Goal: Find specific page/section: Find specific page/section

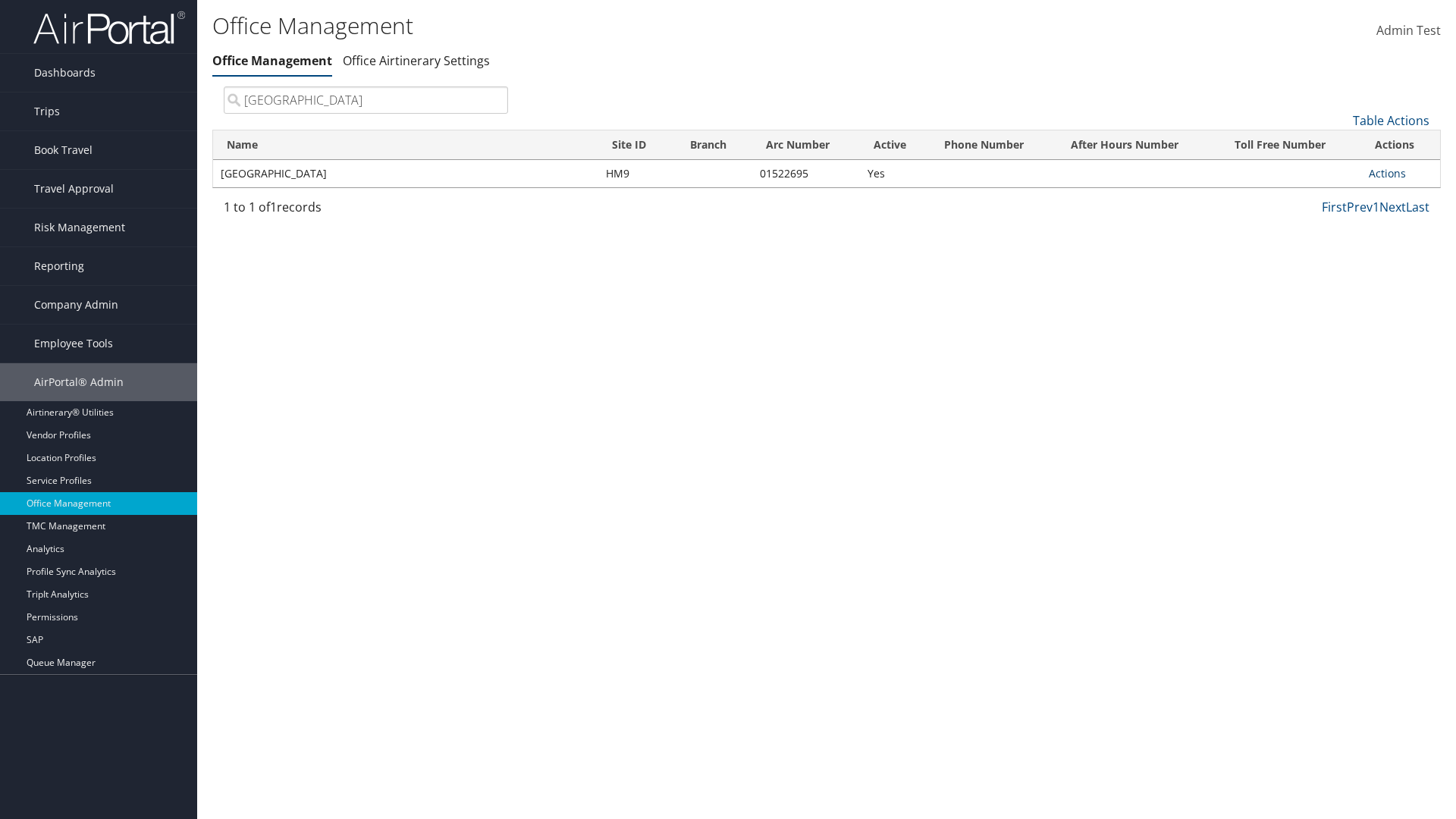
type input "[GEOGRAPHIC_DATA]"
click at [1387, 173] on link "Actions" at bounding box center [1388, 173] width 37 height 15
click at [1337, 195] on link "View Travel Agents" at bounding box center [1337, 196] width 128 height 26
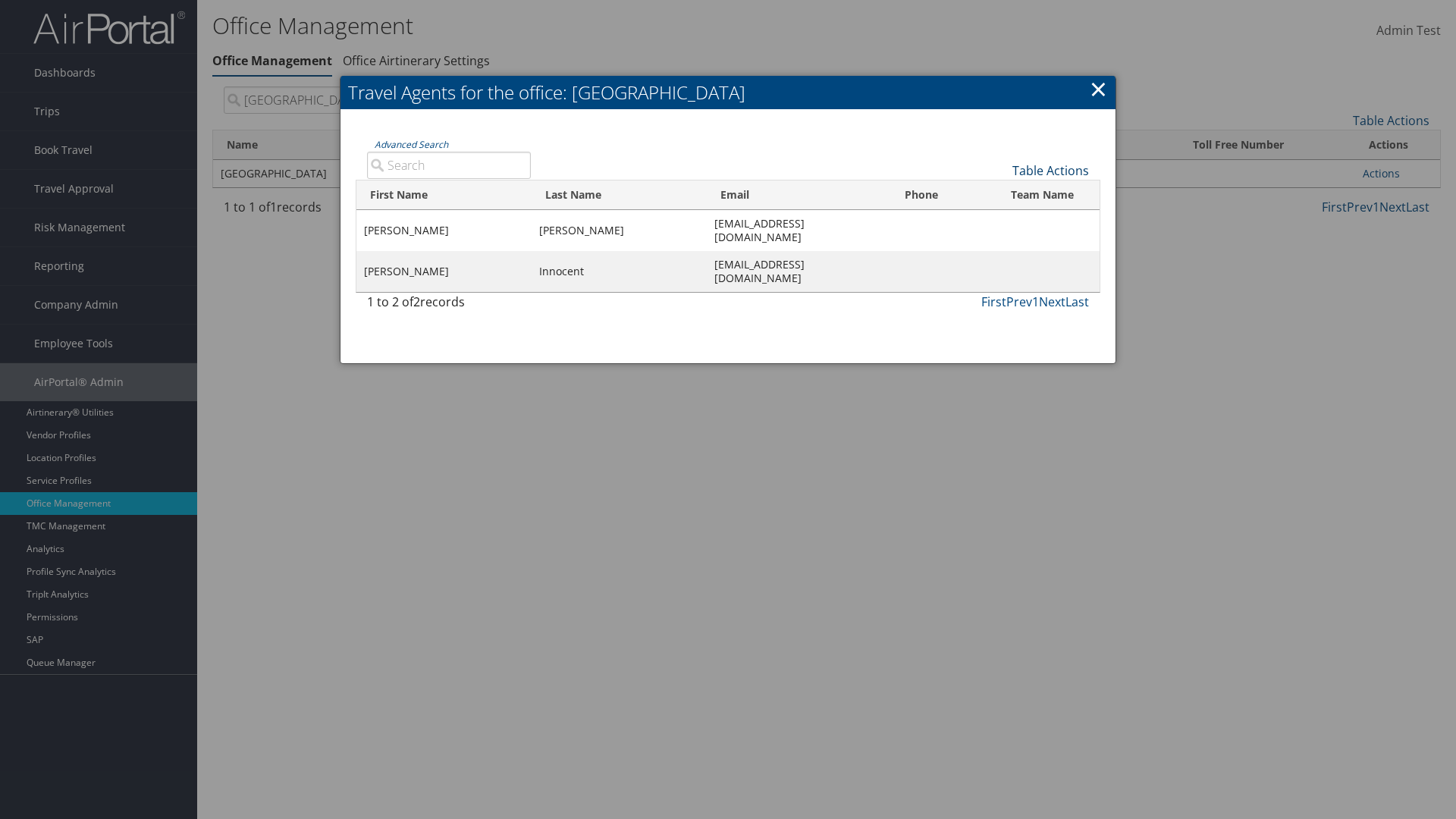
click at [1051, 170] on link "Table Actions" at bounding box center [1051, 170] width 77 height 17
click at [1000, 193] on link "Column Visibility" at bounding box center [1000, 194] width 200 height 26
click at [1000, 195] on link "First Name" at bounding box center [1000, 196] width 200 height 26
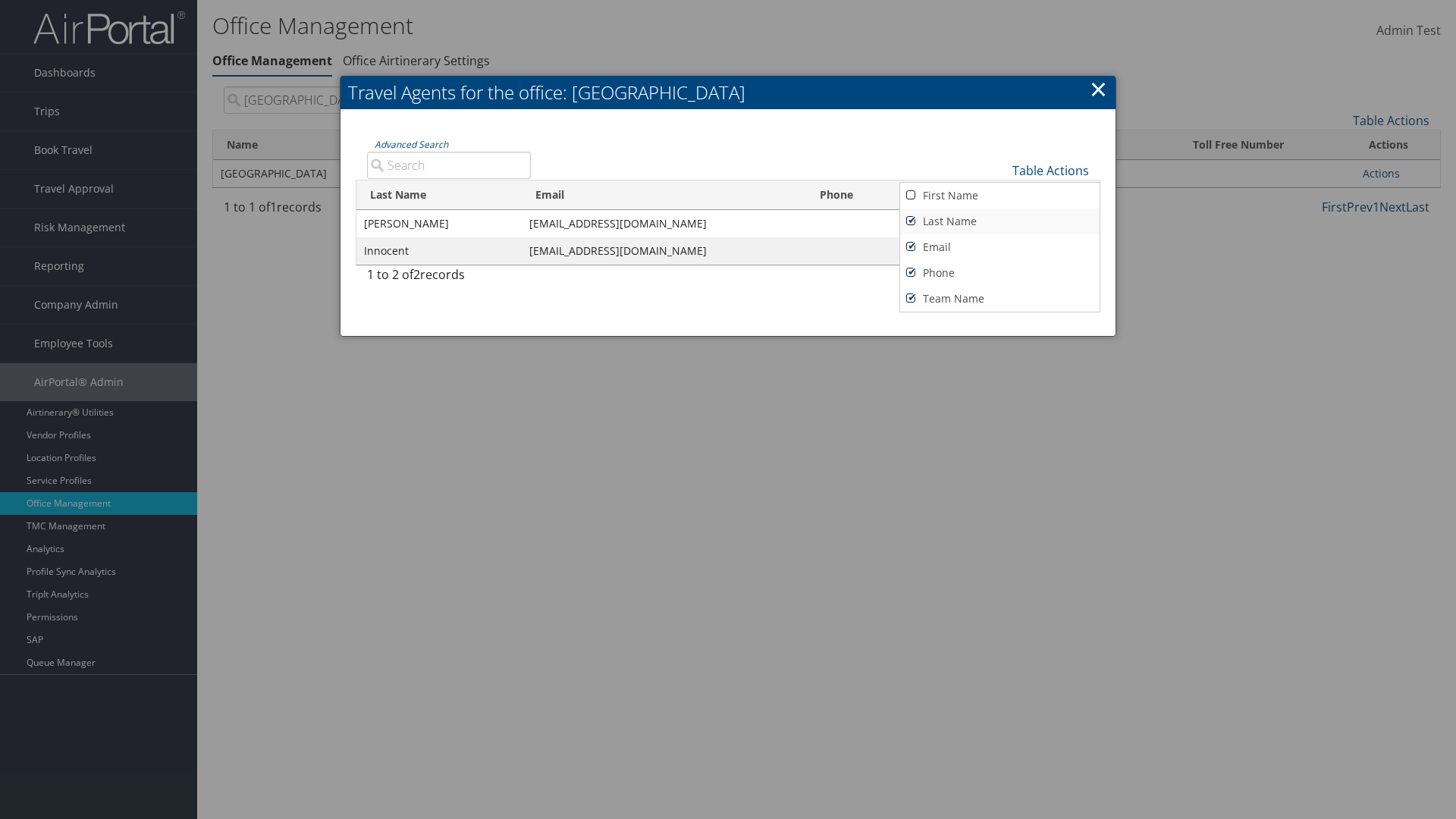
click at [1000, 220] on link "Last Name" at bounding box center [1000, 222] width 200 height 26
click at [1000, 246] on link "Email" at bounding box center [1000, 247] width 200 height 26
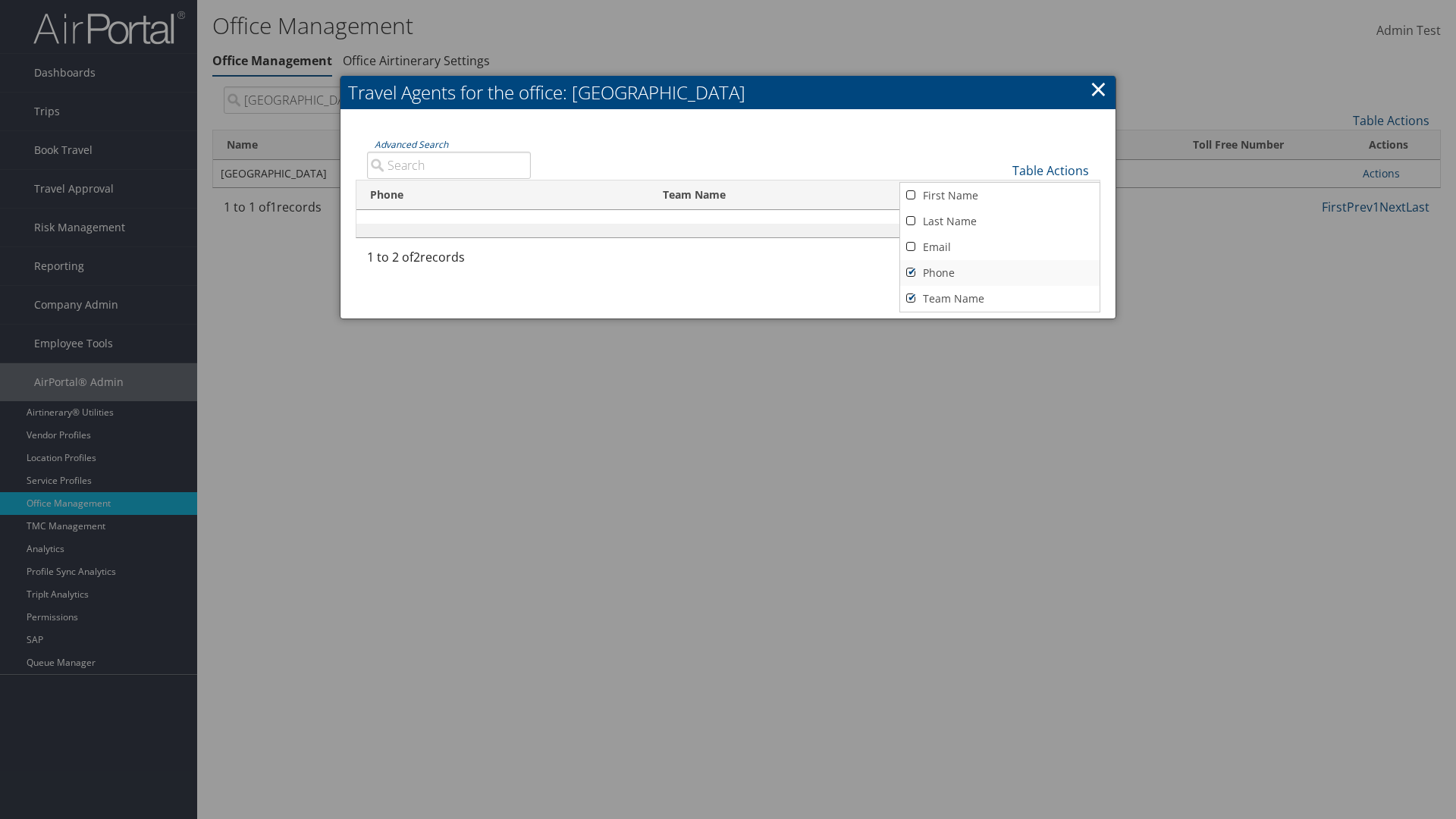
click at [1000, 272] on link "Phone" at bounding box center [1000, 273] width 200 height 26
click at [1000, 298] on link "Team Name" at bounding box center [1000, 299] width 200 height 26
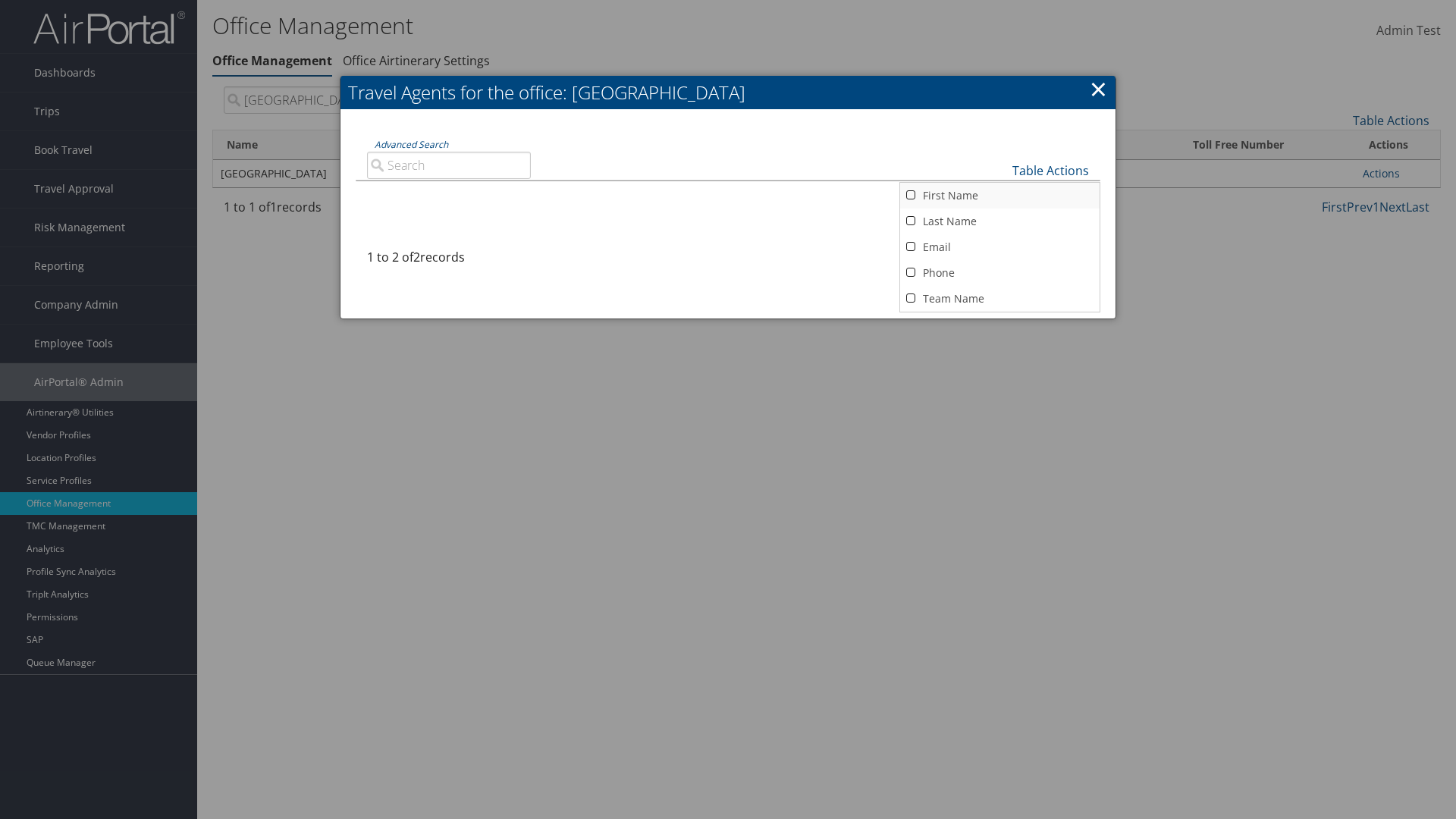
click at [1000, 195] on link "First Name" at bounding box center [1000, 196] width 200 height 26
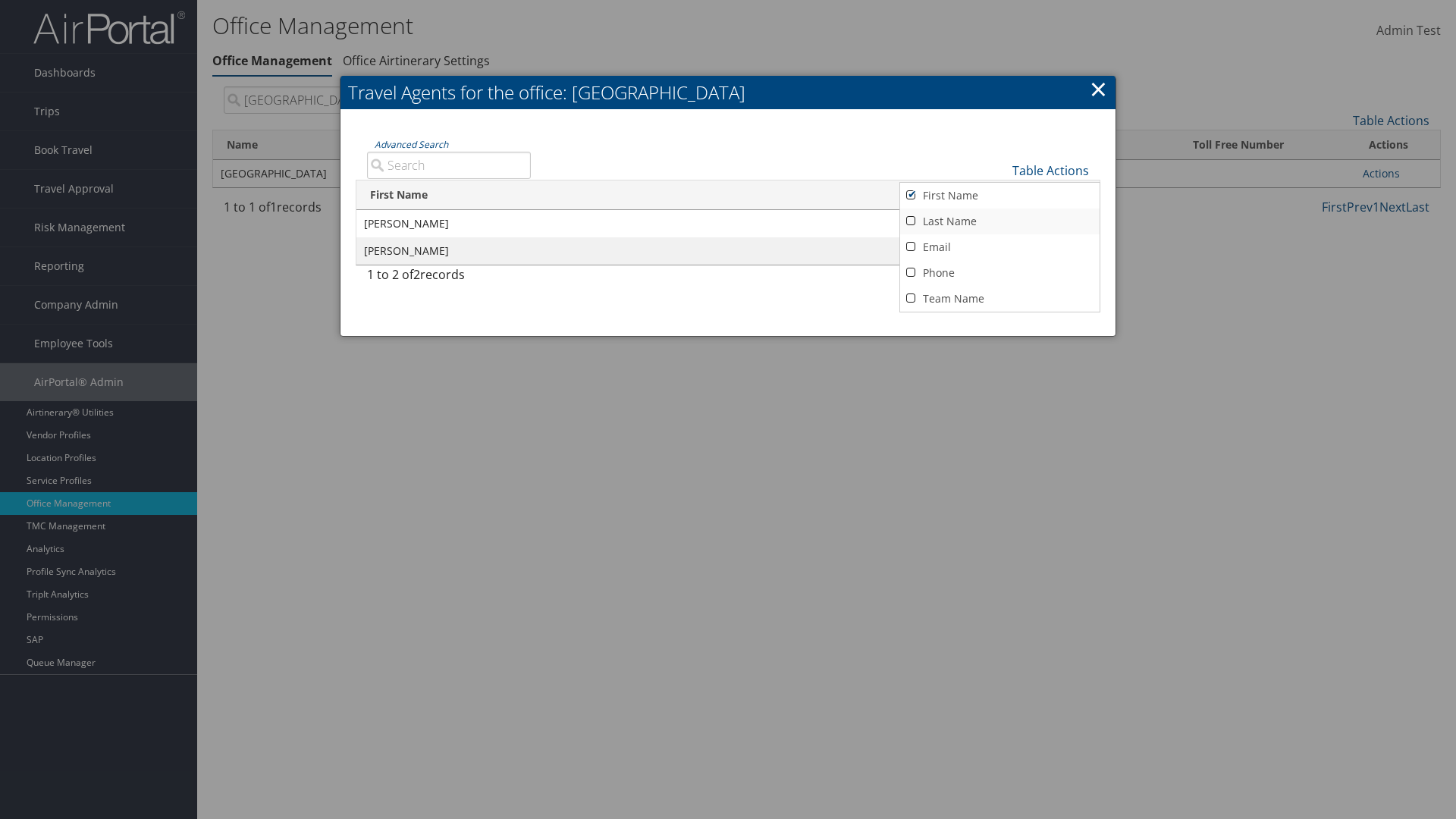
click at [1000, 220] on link "Last Name" at bounding box center [1000, 222] width 200 height 26
click at [1000, 246] on link "Email" at bounding box center [1000, 247] width 200 height 26
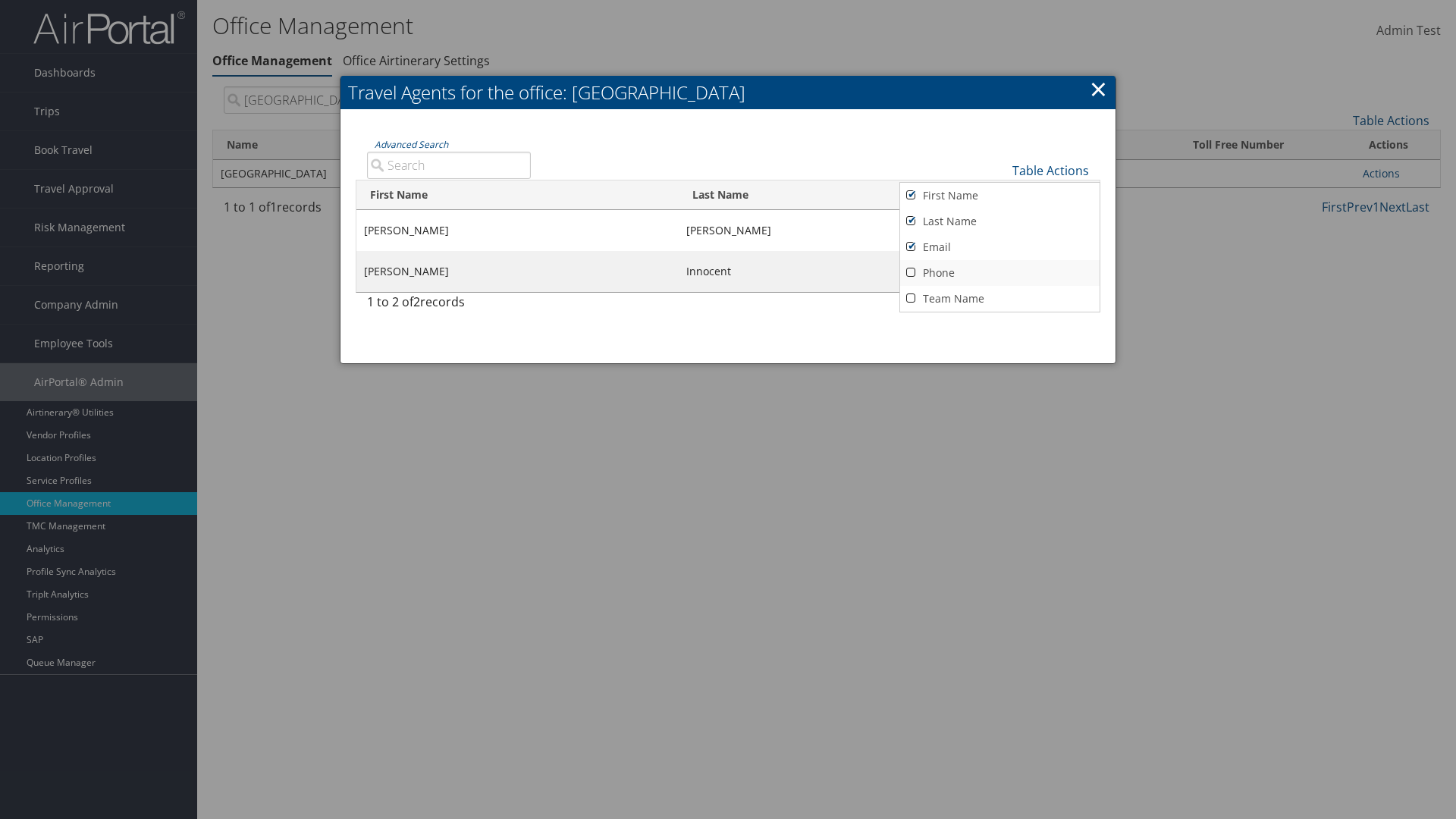
click at [1000, 272] on link "Phone" at bounding box center [1000, 273] width 200 height 26
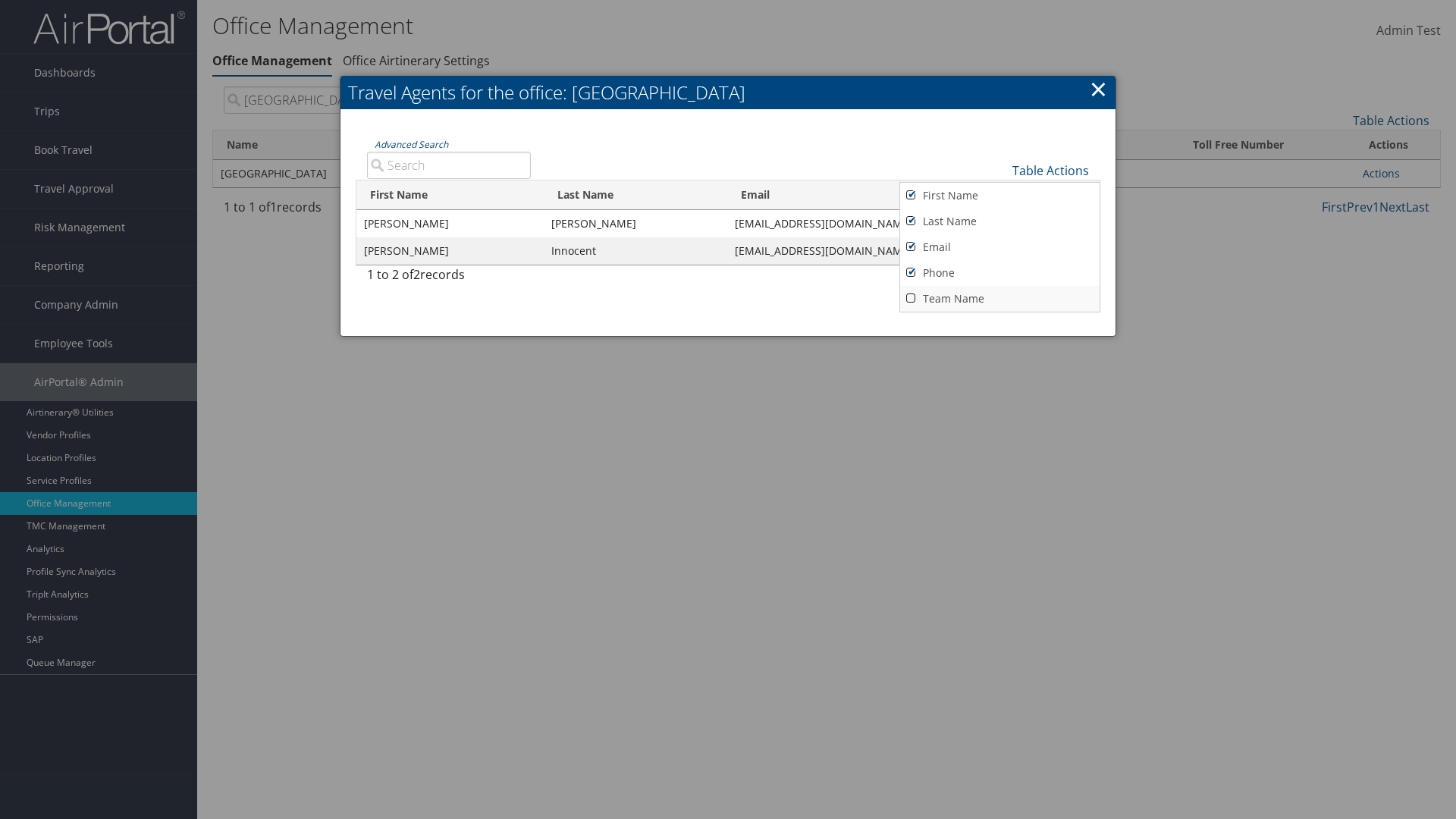
click at [1000, 298] on link "Team Name" at bounding box center [1000, 299] width 200 height 26
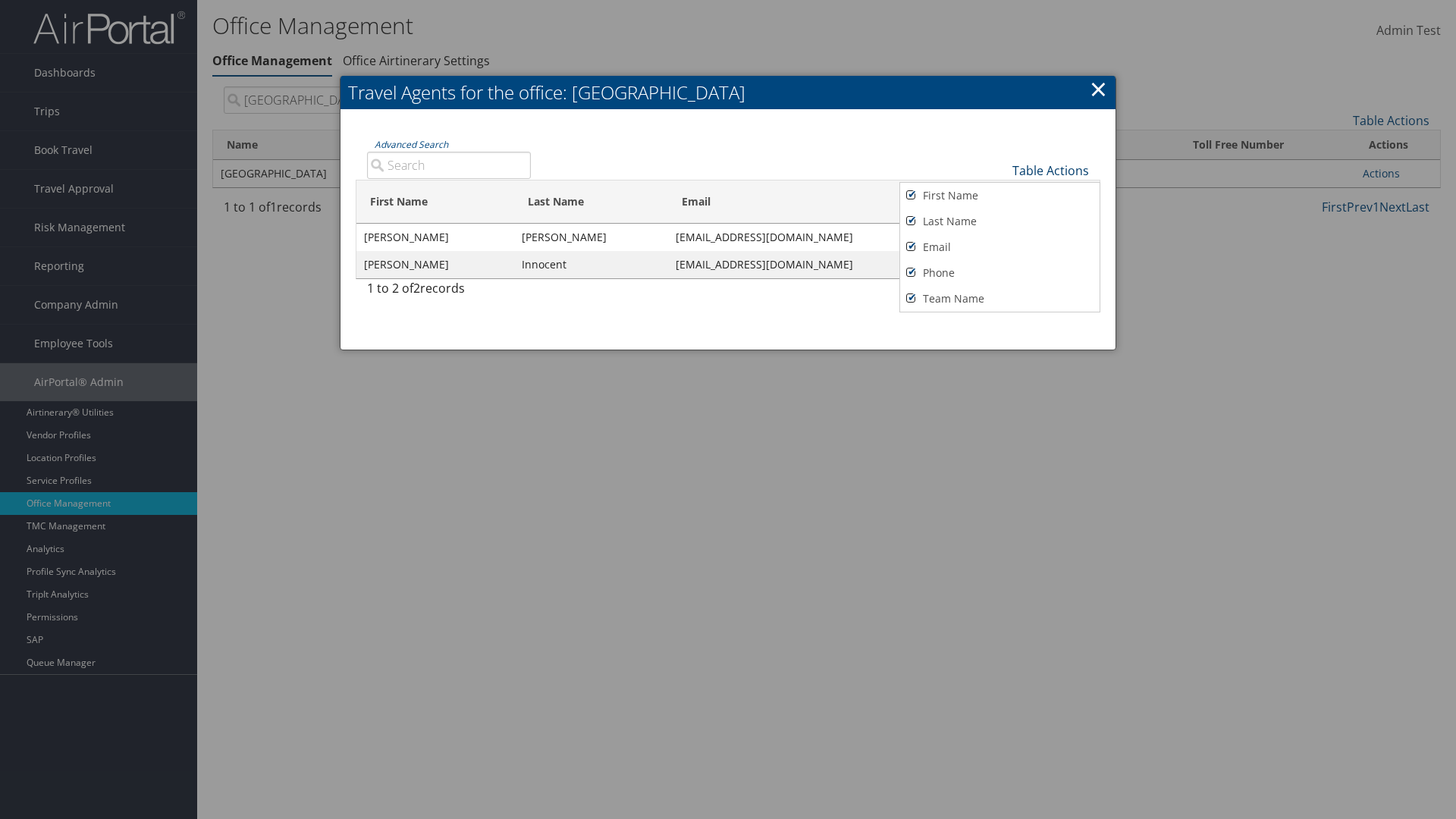
click at [1051, 170] on link "Table Actions" at bounding box center [1051, 170] width 77 height 17
click at [1000, 222] on link "Page Length" at bounding box center [1000, 223] width 200 height 26
click at [1000, 222] on link "25" at bounding box center [1000, 223] width 200 height 26
click at [1051, 170] on link "Table Actions" at bounding box center [1051, 170] width 77 height 17
click at [1000, 219] on link "Page Length" at bounding box center [1000, 220] width 200 height 26
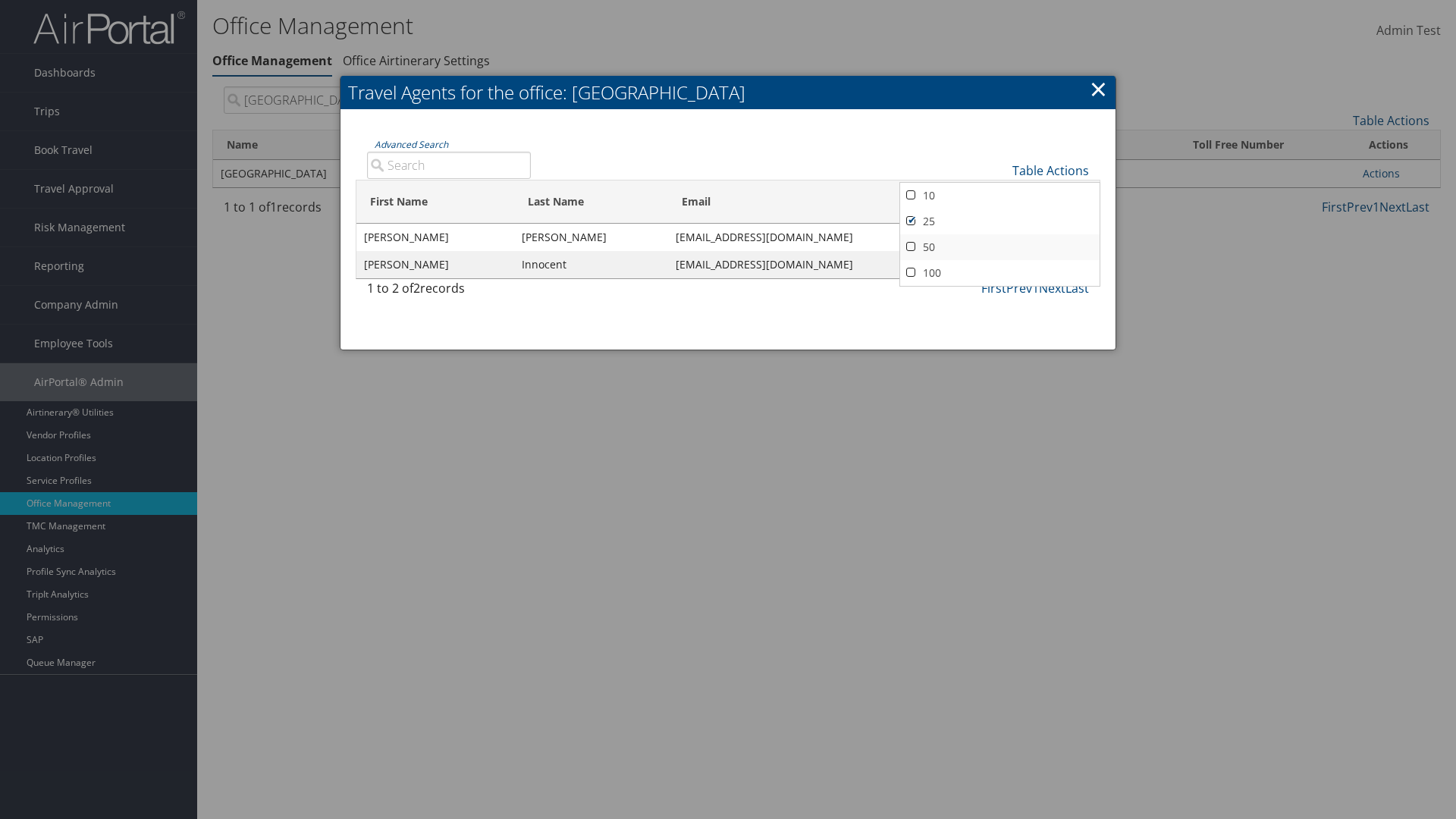
click at [1000, 246] on link "50" at bounding box center [1000, 247] width 200 height 26
